Goal: Navigation & Orientation: Find specific page/section

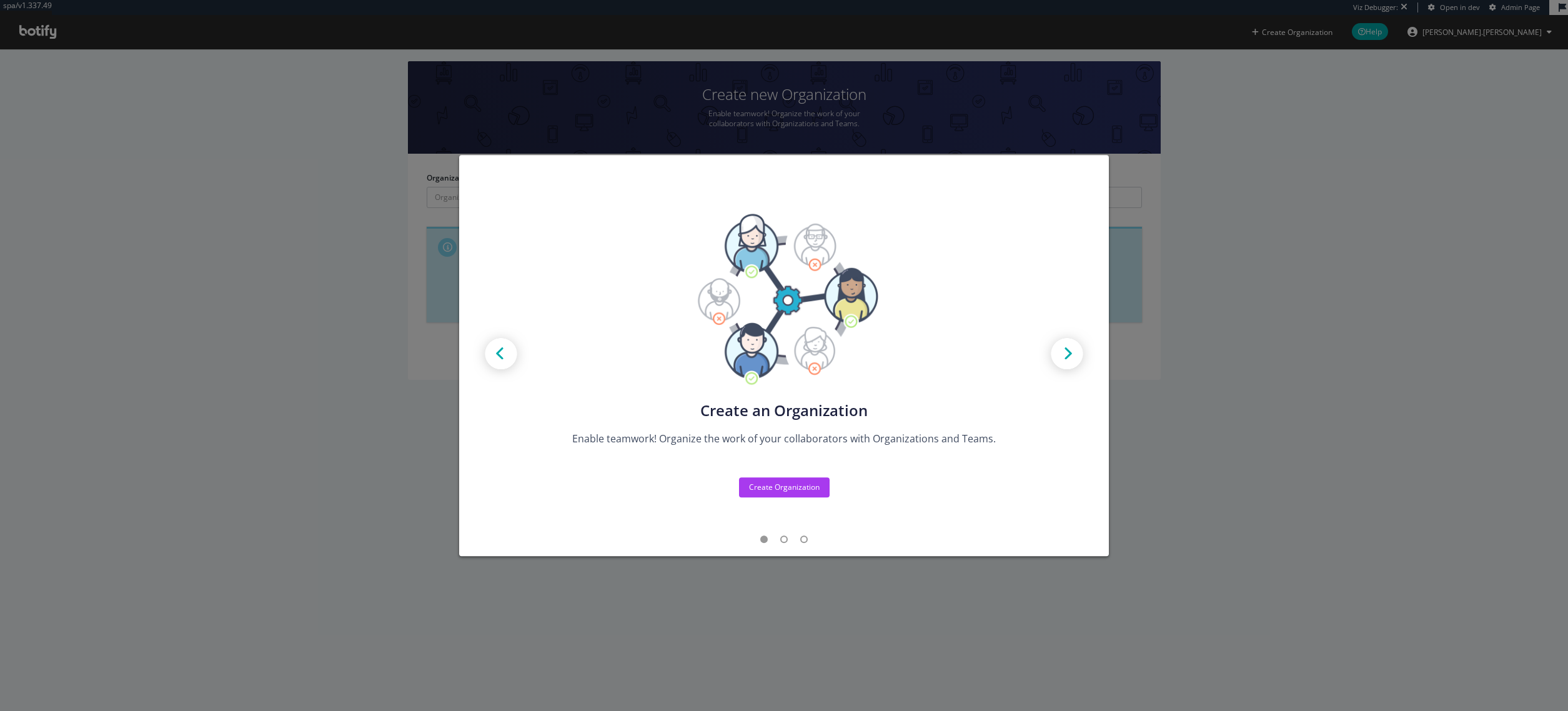
drag, startPoint x: 296, startPoint y: 54, endPoint x: 269, endPoint y: 52, distance: 27.1
click at [294, 54] on div "Create new Projects for your Teams Create the exact model that matches your Org…" at bounding box center [784, 355] width 1568 height 711
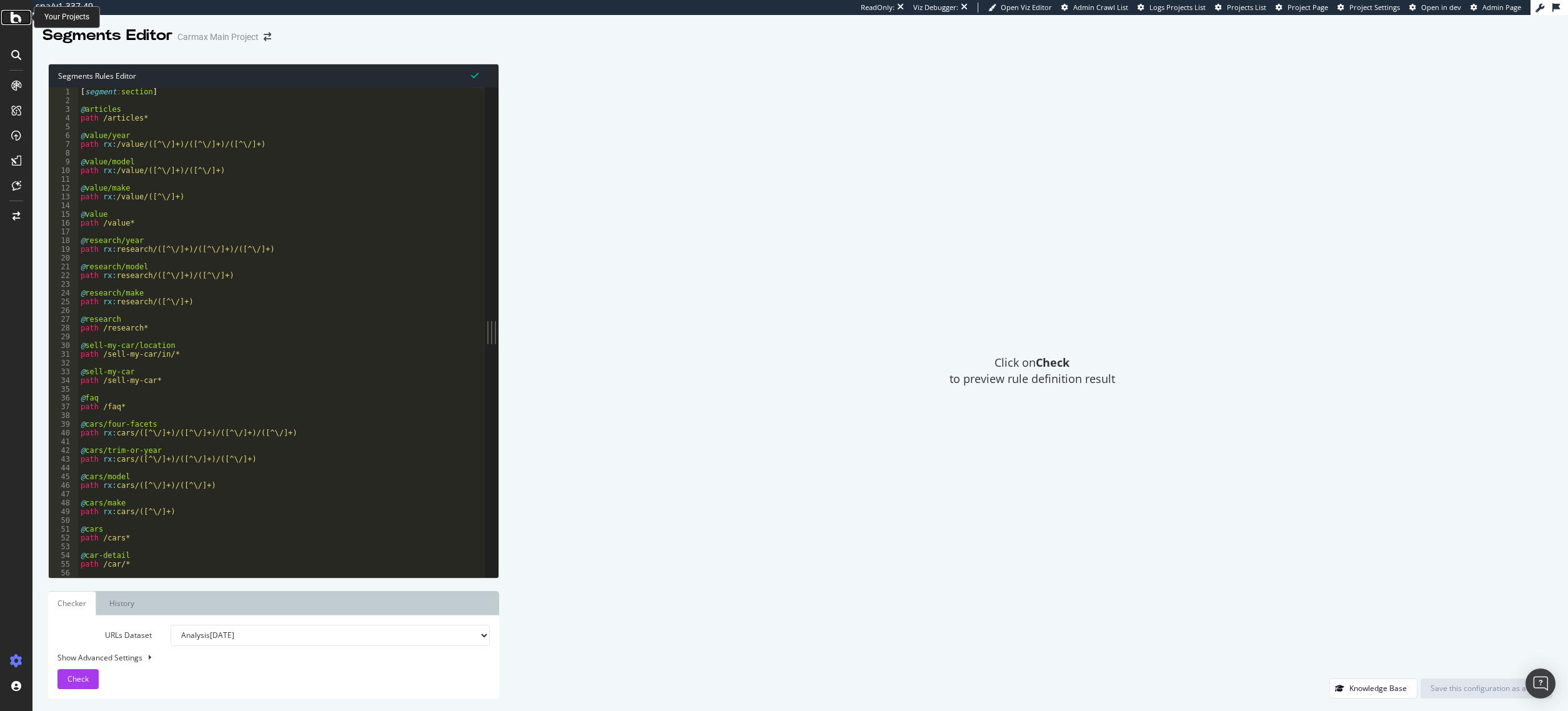
click at [22, 23] on div at bounding box center [16, 17] width 30 height 15
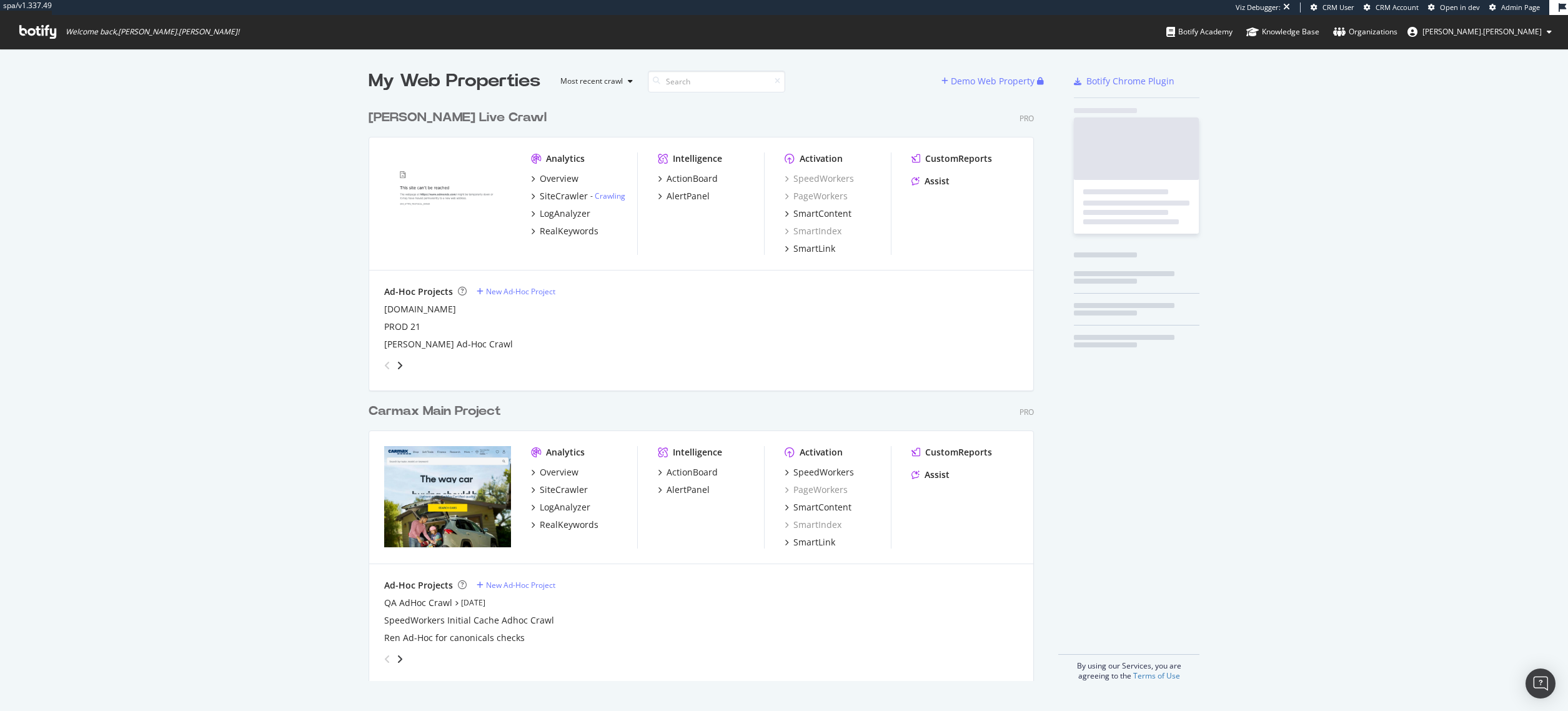
scroll to position [578, 666]
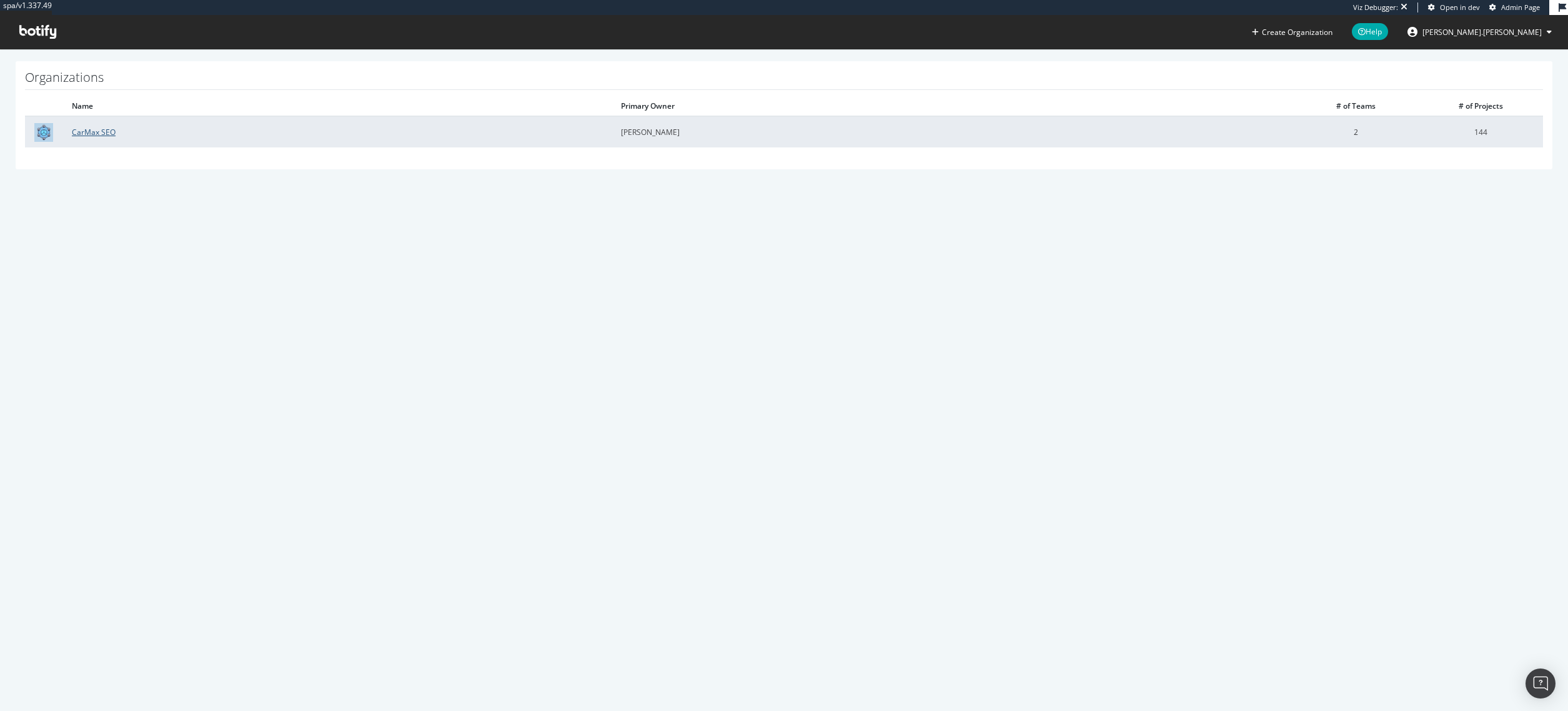
click at [96, 132] on link "CarMax SEO" at bounding box center [94, 132] width 44 height 10
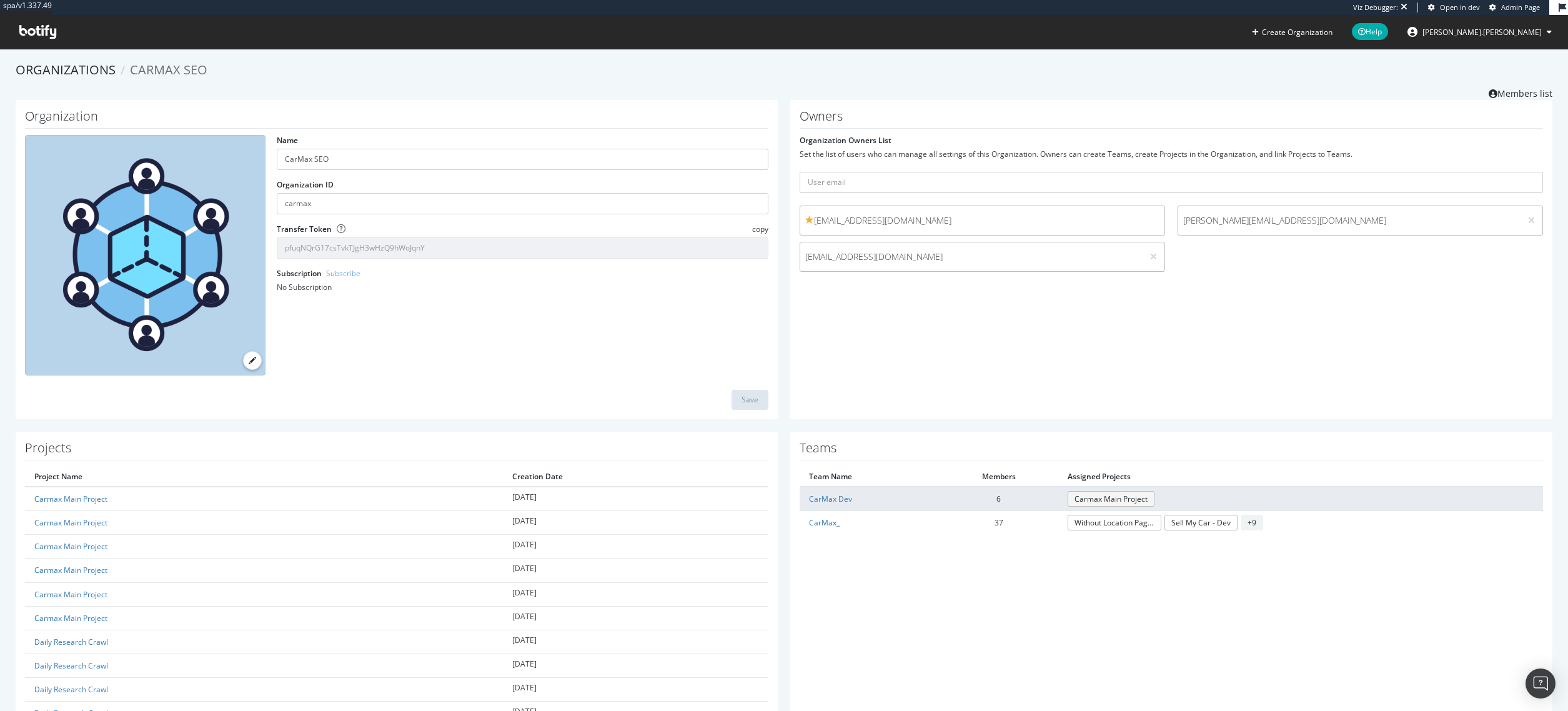
click at [1100, 500] on link "Carmax Main Project" at bounding box center [1111, 499] width 87 height 16
click at [829, 499] on link "CarMax Dev" at bounding box center [831, 499] width 43 height 10
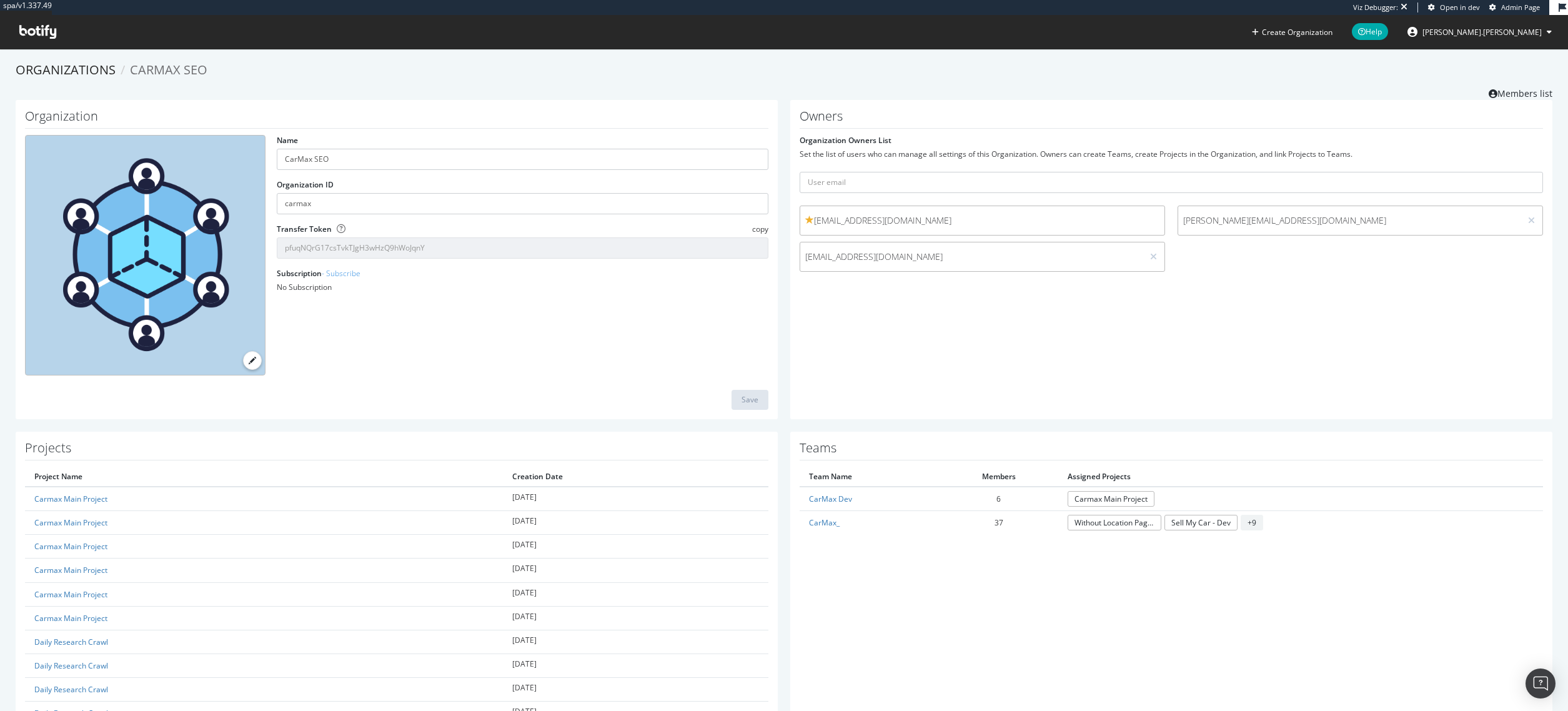
click at [784, 111] on div "Owners Organization Owners List Set the list of users who can manage all settin…" at bounding box center [1171, 259] width 775 height 319
click at [525, 116] on h1 "Organization" at bounding box center [397, 119] width 743 height 20
